Goal: Task Accomplishment & Management: Use online tool/utility

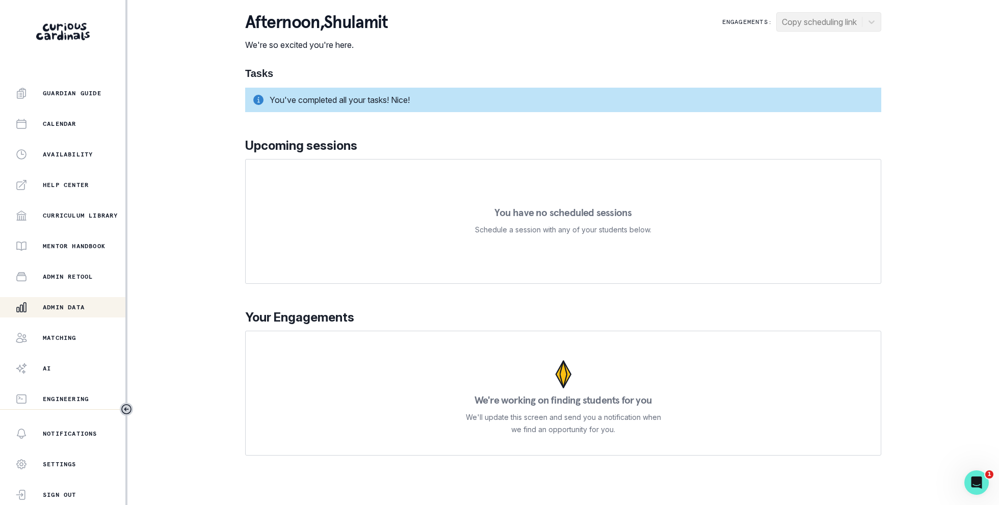
click at [85, 306] on p "Admin Data" at bounding box center [64, 307] width 42 height 8
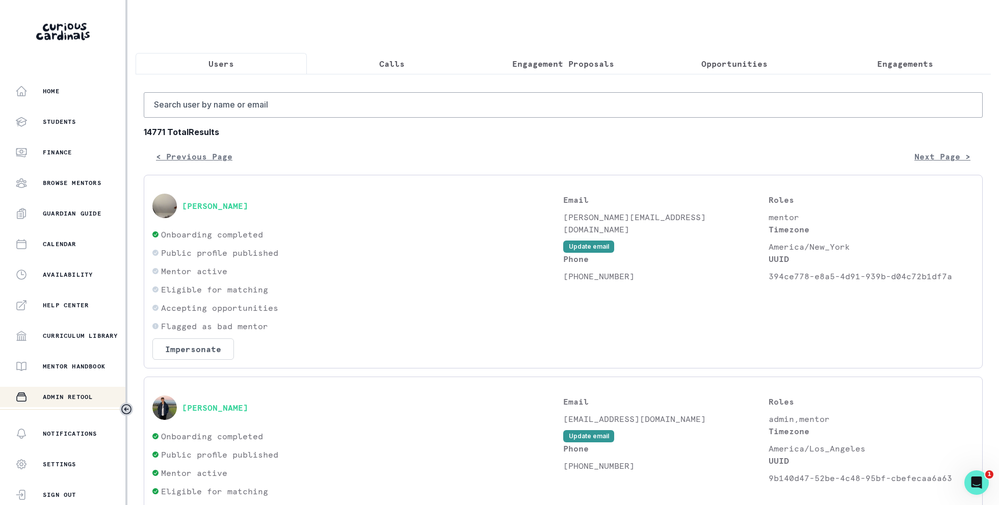
scroll to position [120, 0]
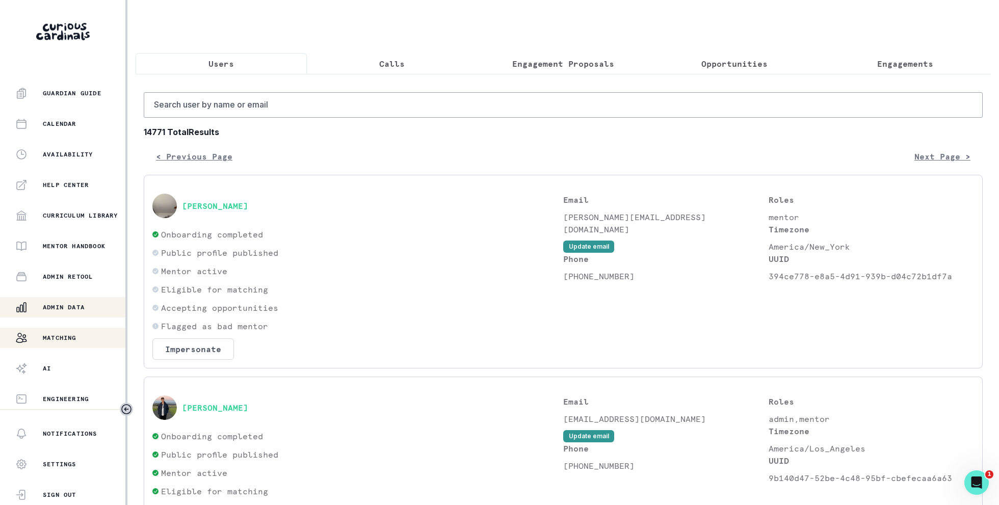
click at [75, 335] on p "Matching" at bounding box center [60, 338] width 34 height 8
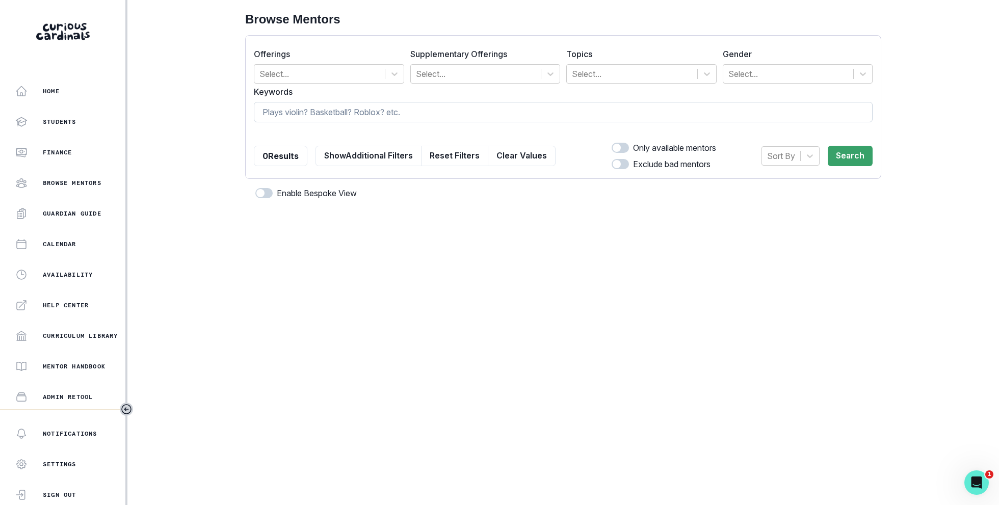
click at [297, 118] on input at bounding box center [563, 112] width 619 height 20
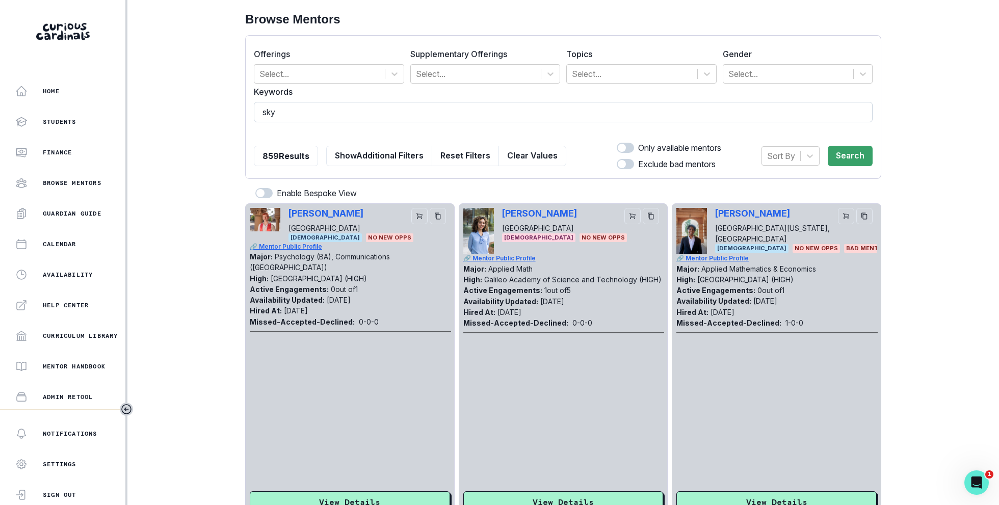
type input "skye"
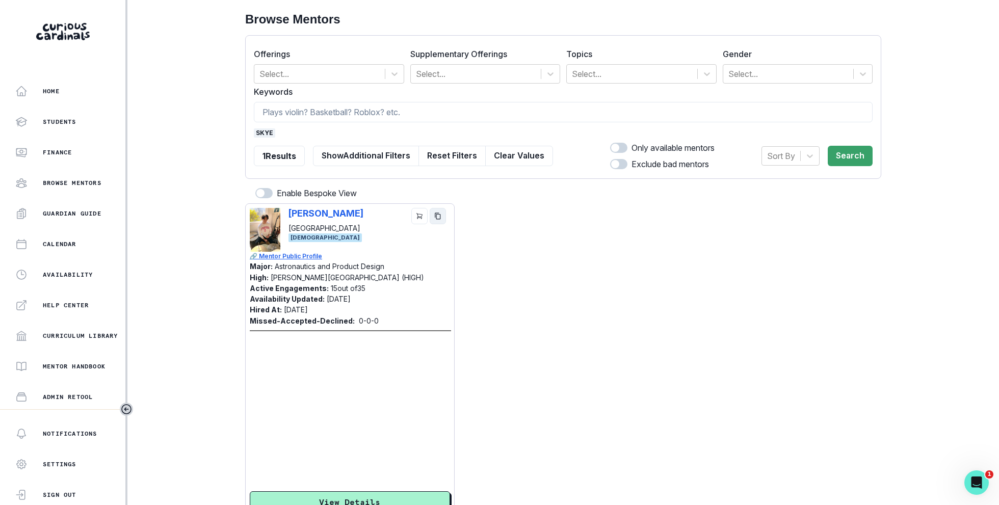
click at [440, 214] on icon "copy" at bounding box center [438, 215] width 6 height 7
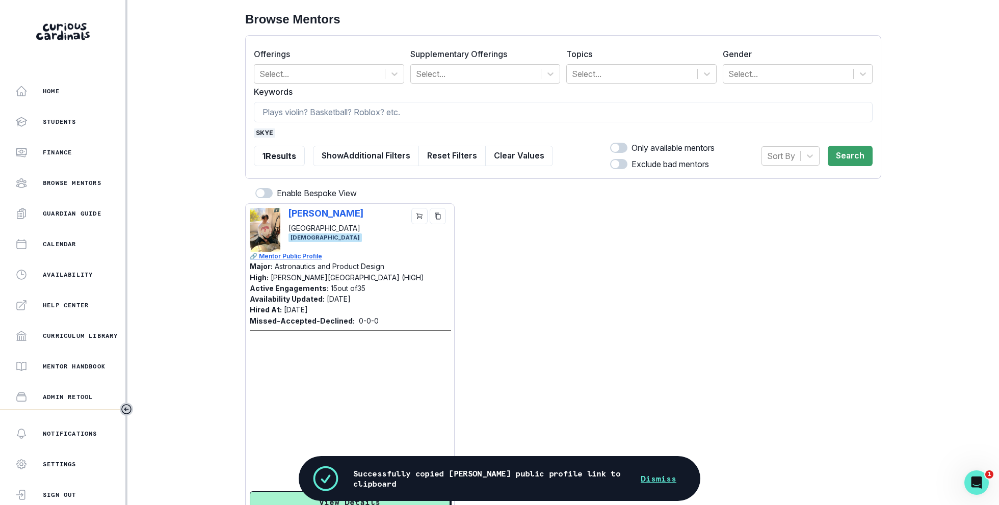
click at [261, 131] on span "skye" at bounding box center [264, 132] width 21 height 9
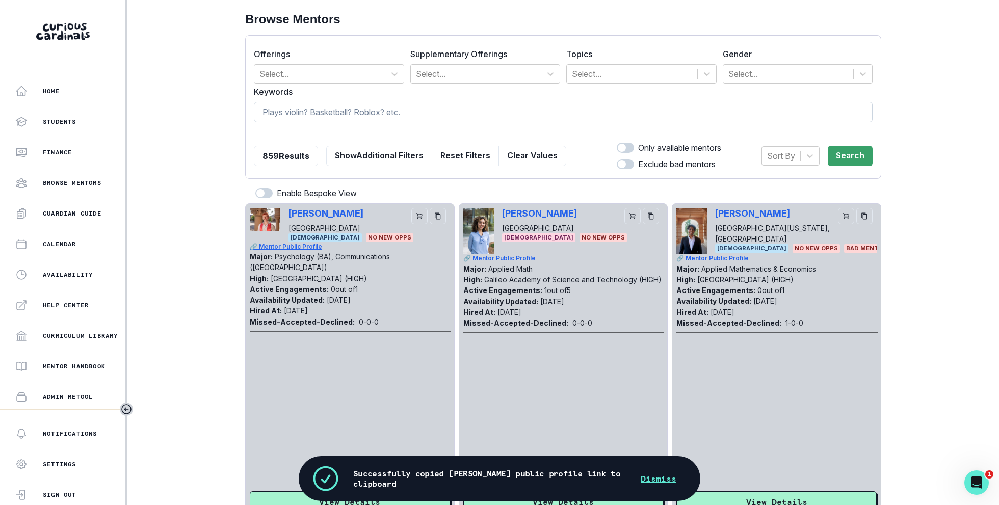
click at [308, 114] on input at bounding box center [563, 112] width 619 height 20
click at [592, 84] on form "Offerings Select... Supplementary Offerings Select... Topics Select... Gender S…" at bounding box center [563, 107] width 619 height 126
click at [595, 72] on div at bounding box center [632, 74] width 120 height 14
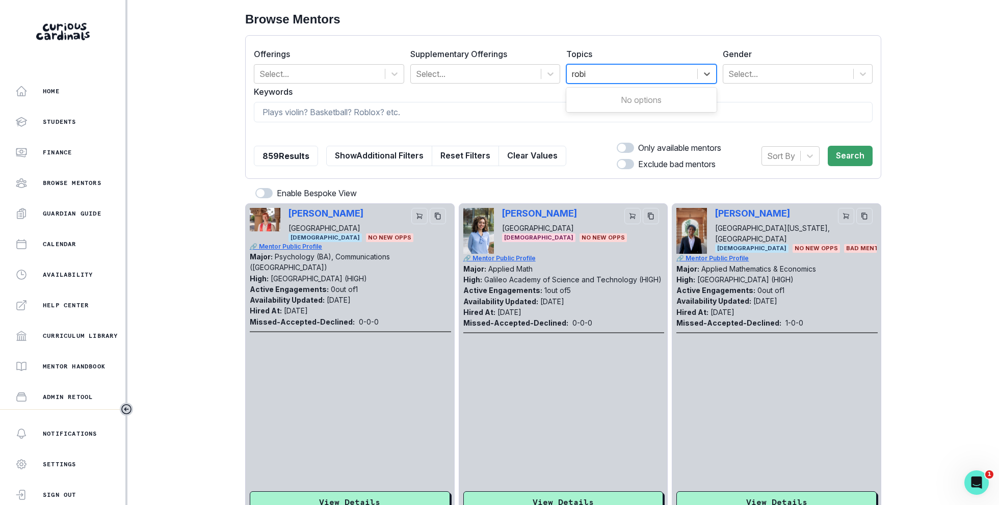
type input "rob"
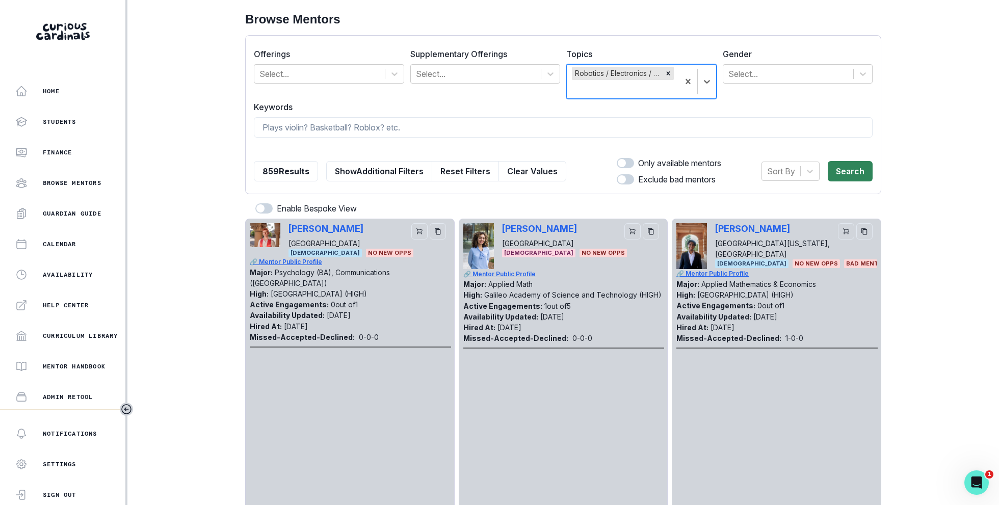
click at [859, 176] on button "Search" at bounding box center [849, 171] width 45 height 20
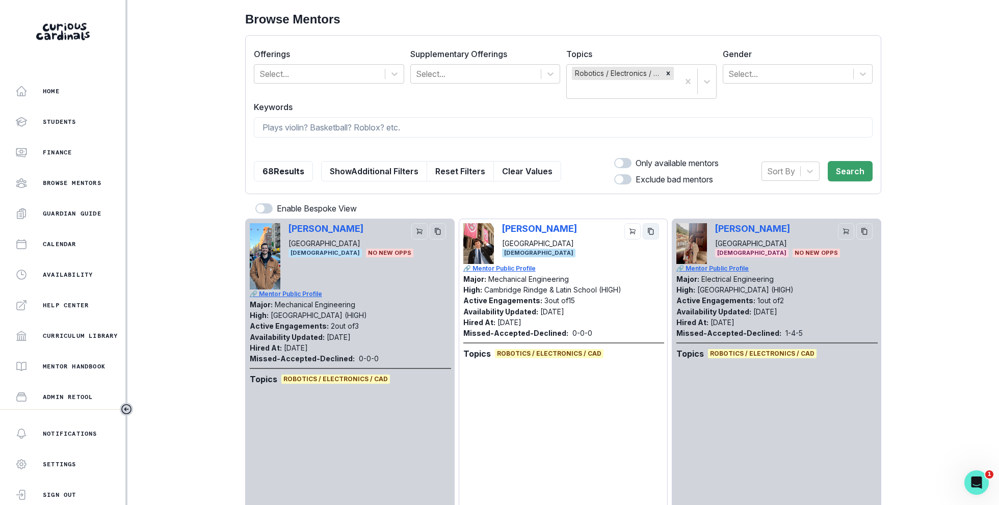
click at [651, 232] on icon "copy" at bounding box center [650, 231] width 7 height 7
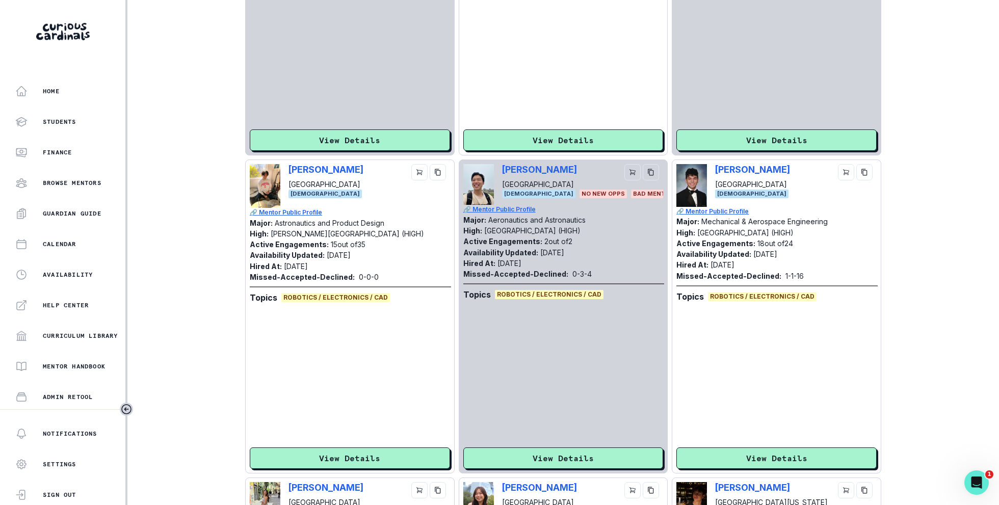
scroll to position [2036, 0]
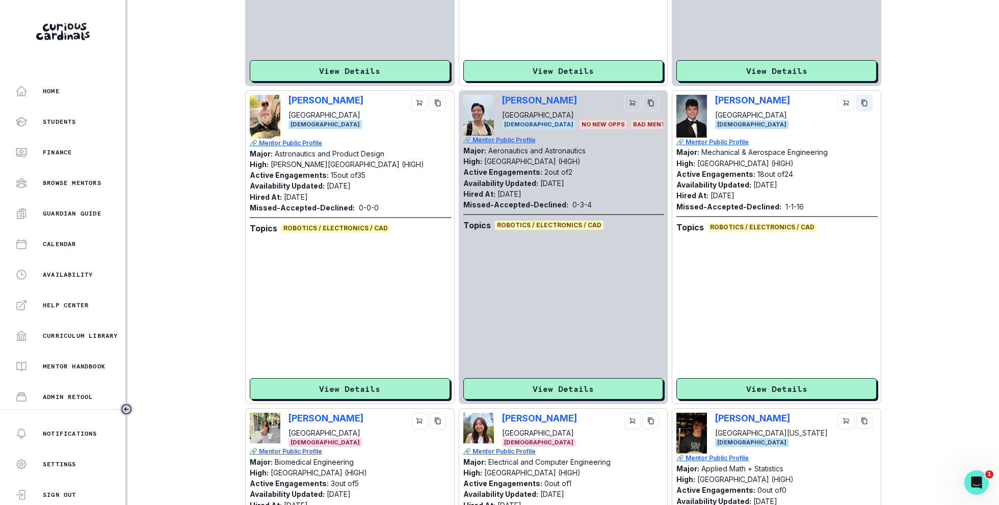
click at [865, 107] on button "copy" at bounding box center [864, 103] width 16 height 16
click at [771, 101] on p "[PERSON_NAME]" at bounding box center [752, 100] width 75 height 11
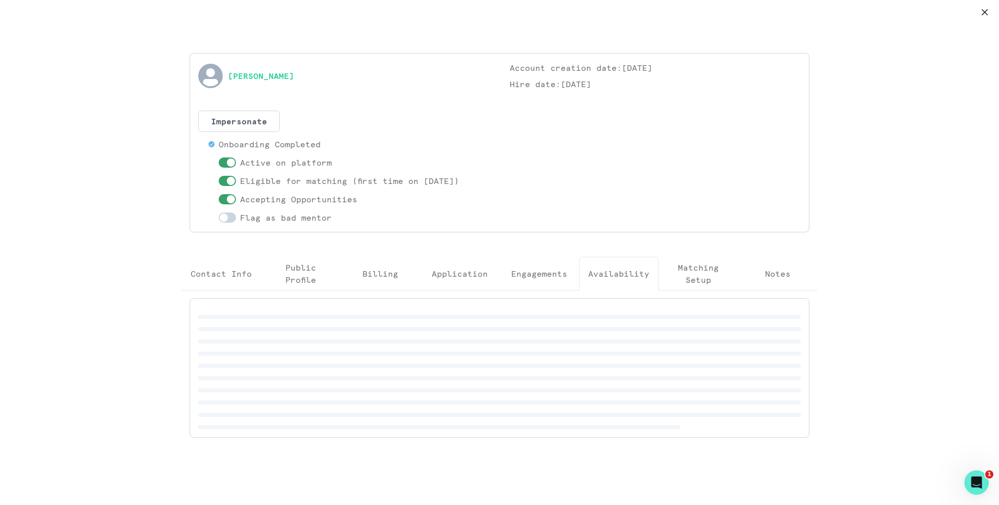
click at [619, 266] on button "Availability" at bounding box center [618, 274] width 79 height 34
click at [566, 268] on p "Engagements" at bounding box center [539, 273] width 56 height 12
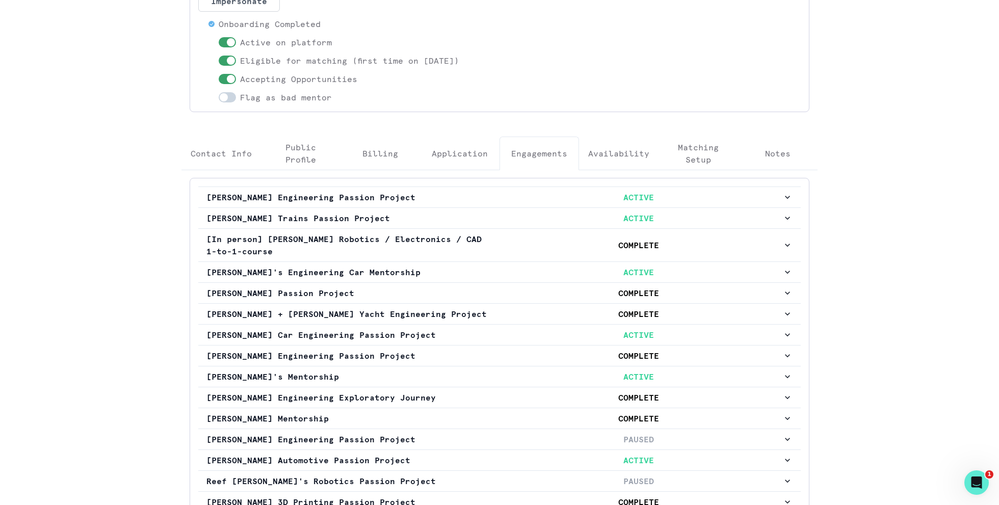
scroll to position [73, 0]
